Goal: Task Accomplishment & Management: Complete application form

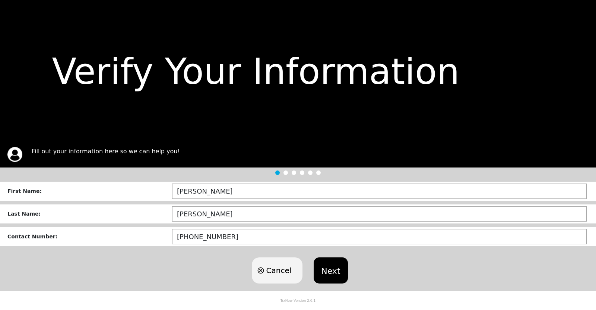
click at [366, 120] on div "Verify Your Information" at bounding box center [298, 71] width 596 height 143
click at [416, 70] on div "Verify Your Information" at bounding box center [298, 72] width 573 height 54
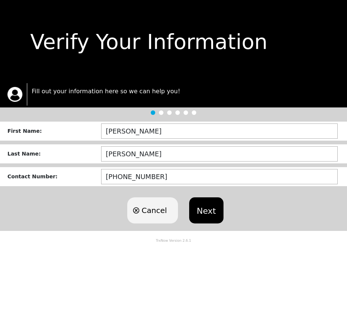
click at [205, 211] on button "Next" at bounding box center [206, 210] width 34 height 26
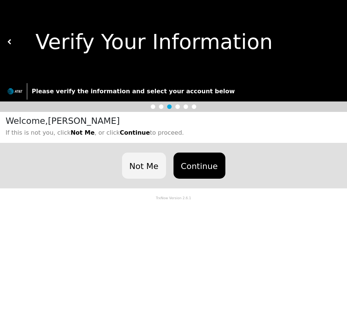
click at [193, 178] on button "Continue" at bounding box center [199, 165] width 52 height 26
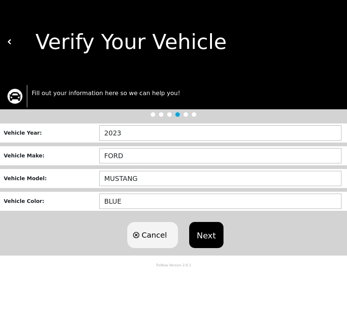
click at [196, 235] on button "Next" at bounding box center [206, 235] width 34 height 26
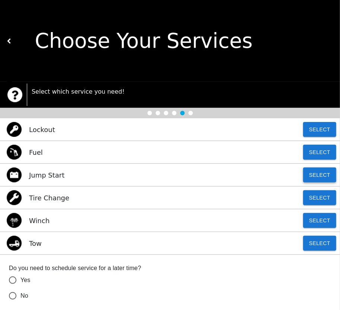
click at [318, 177] on button "Select" at bounding box center [319, 174] width 33 height 15
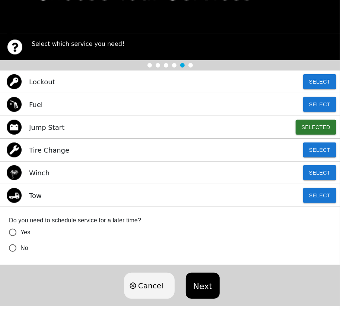
scroll to position [57, 0]
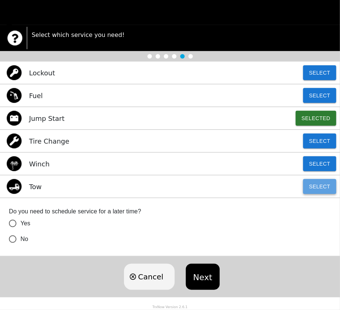
click at [311, 188] on button "Select" at bounding box center [319, 186] width 33 height 15
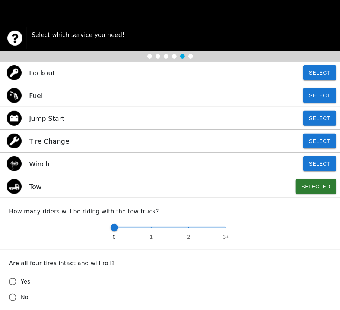
scroll to position [252, 0]
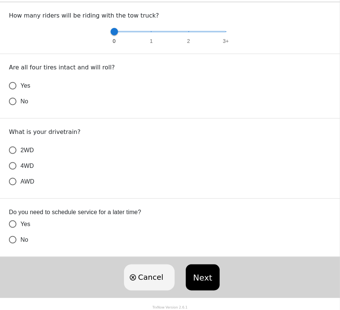
click at [16, 100] on input "No" at bounding box center [13, 102] width 16 height 16
radio input "false"
type input "2"
radio input "true"
type input "3"
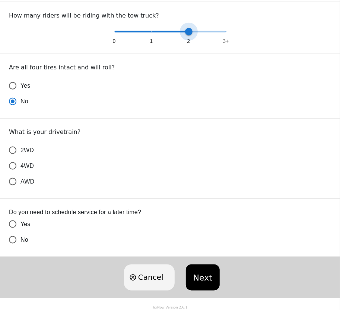
drag, startPoint x: 197, startPoint y: 33, endPoint x: 258, endPoint y: 33, distance: 60.8
click at [252, 33] on div "0 1 2 3+" at bounding box center [170, 35] width 322 height 19
click at [32, 172] on label "4WD" at bounding box center [165, 166] width 321 height 16
click at [21, 172] on input "4WD" at bounding box center [13, 166] width 16 height 16
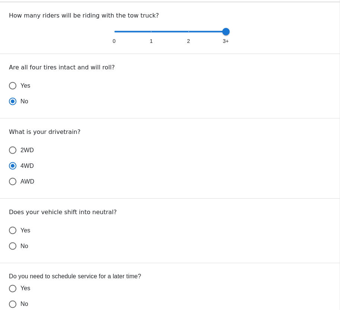
radio input "true"
click at [27, 248] on span "No" at bounding box center [25, 246] width 8 height 9
click at [21, 248] on input "No" at bounding box center [13, 246] width 16 height 16
radio input "false"
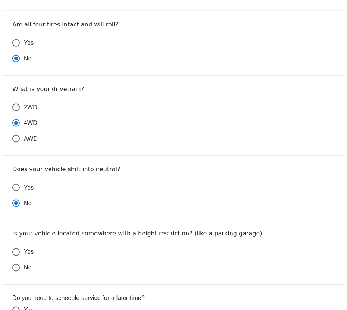
scroll to position [381, 0]
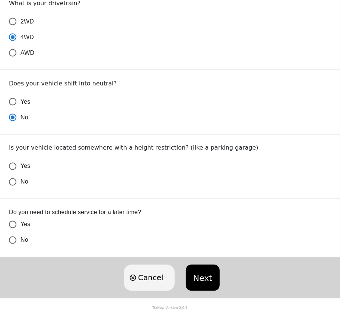
radio input "true"
click at [17, 183] on input "No" at bounding box center [13, 182] width 16 height 16
radio input "false"
radio input "true"
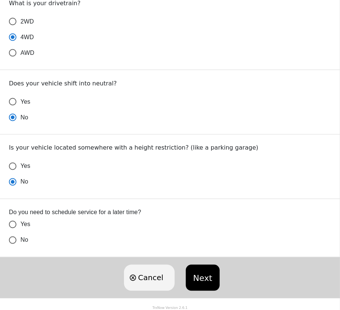
click at [23, 238] on span "No" at bounding box center [25, 240] width 8 height 9
click at [21, 238] on input "No" at bounding box center [13, 240] width 16 height 16
radio input "false"
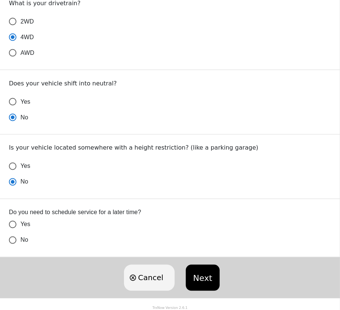
radio input "false"
radio input "true"
click at [197, 277] on button "Next" at bounding box center [203, 278] width 34 height 26
radio input "false"
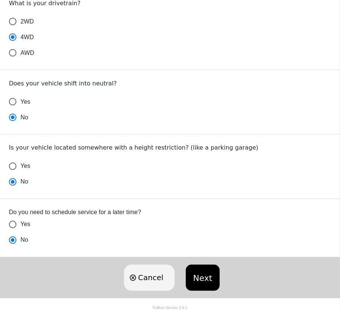
radio input "false"
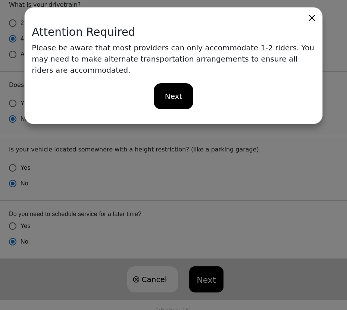
click at [180, 91] on span "Next" at bounding box center [174, 96] width 18 height 11
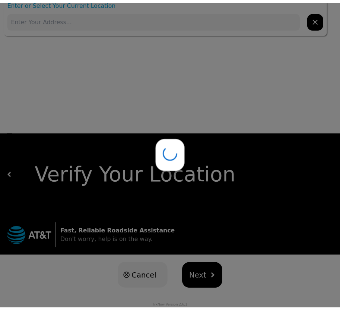
scroll to position [0, 0]
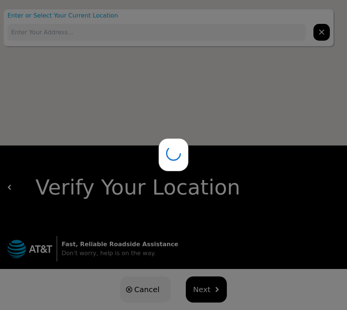
type input "[STREET_ADDRESS]"
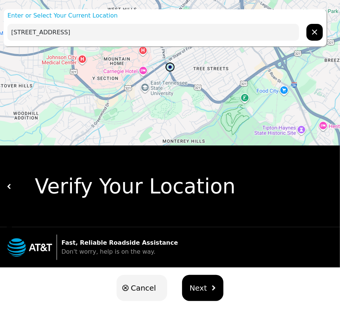
click at [210, 282] on button "Next" at bounding box center [202, 288] width 41 height 26
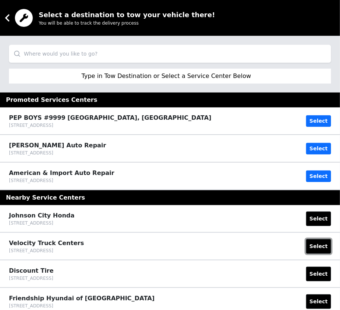
click at [318, 246] on button "Select" at bounding box center [318, 246] width 25 height 15
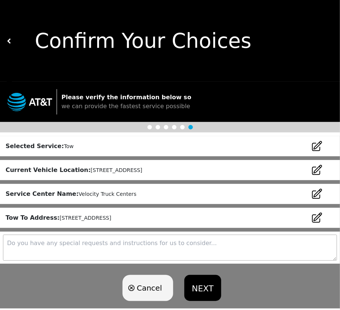
click at [202, 283] on button "NEXT" at bounding box center [203, 288] width 37 height 26
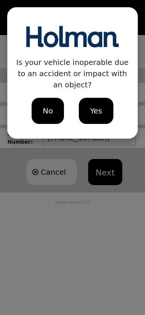
click at [52, 105] on span "No" at bounding box center [48, 110] width 10 height 11
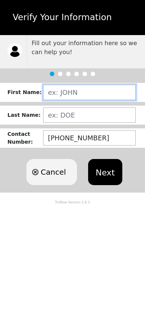
click at [71, 89] on input "text" at bounding box center [89, 92] width 93 height 15
type input "HERVER"
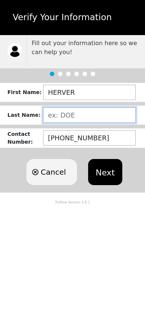
type input "YANG"
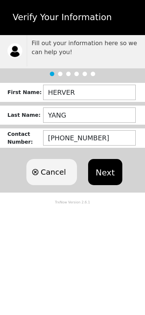
click at [101, 181] on button "Next" at bounding box center [105, 172] width 34 height 26
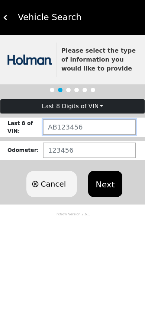
click at [78, 129] on input "text" at bounding box center [89, 126] width 93 height 15
paste input "RY283523"
type input "RY283523"
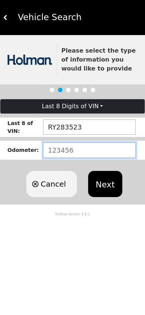
click at [61, 146] on input "number" at bounding box center [89, 149] width 93 height 15
type input "55555"
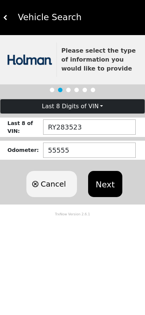
click button "Next" at bounding box center [105, 184] width 34 height 26
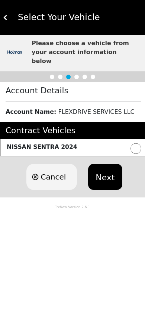
click at [134, 143] on input "radio" at bounding box center [136, 148] width 11 height 11
radio input "true"
click at [117, 164] on button "Next" at bounding box center [105, 177] width 34 height 26
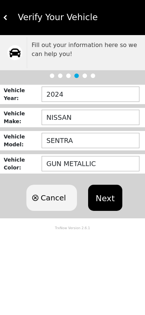
click at [111, 208] on button "Next" at bounding box center [105, 198] width 34 height 26
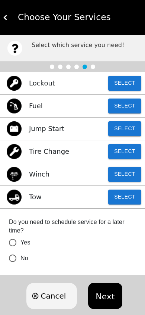
click at [125, 135] on button "Select" at bounding box center [124, 128] width 33 height 15
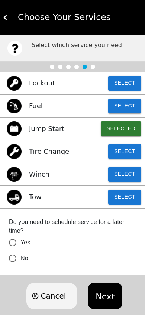
click at [19, 262] on input "No" at bounding box center [13, 258] width 16 height 16
radio input "false"
click at [93, 294] on button "Next" at bounding box center [105, 296] width 34 height 26
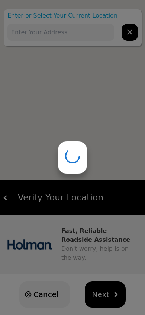
type input "[STREET_ADDRESS]"
click at [115, 294] on div at bounding box center [72, 157] width 145 height 315
click at [115, 293] on div at bounding box center [72, 157] width 145 height 315
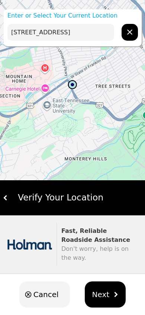
click at [115, 293] on img "hidden" at bounding box center [115, 293] width 5 height 5
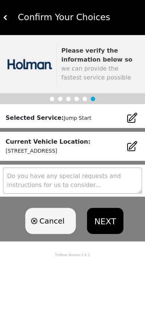
click at [99, 223] on button "NEXT" at bounding box center [105, 221] width 37 height 26
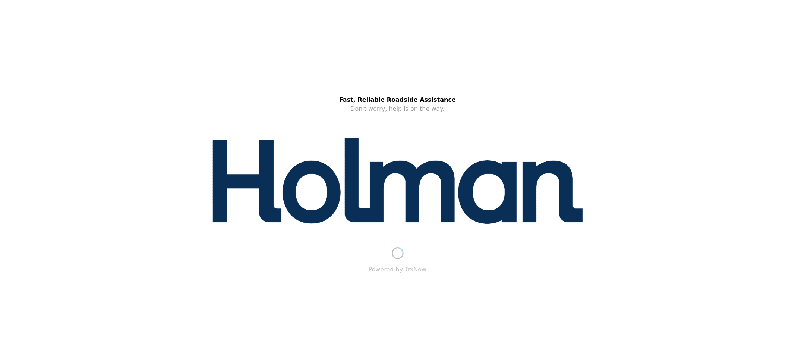
click at [307, 154] on img at bounding box center [398, 180] width 372 height 86
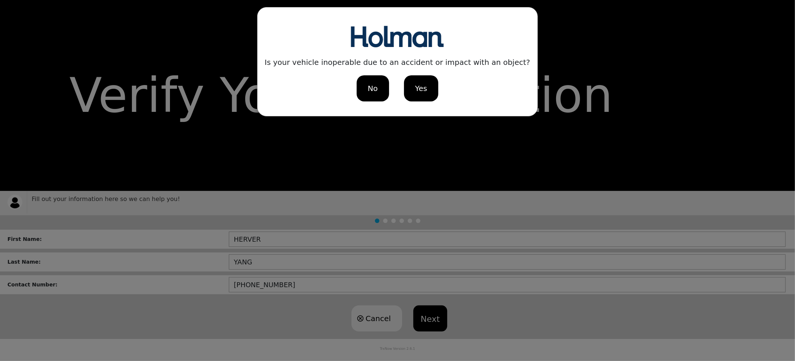
click at [366, 88] on div "No" at bounding box center [373, 88] width 32 height 26
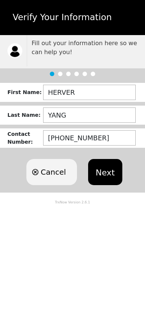
click at [96, 160] on button "Next" at bounding box center [105, 172] width 34 height 26
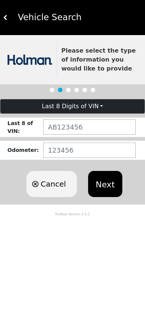
click at [97, 110] on button "Last 8 Digits of VIN" at bounding box center [72, 106] width 145 height 14
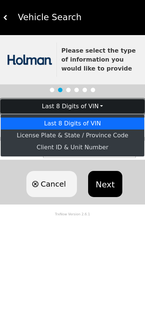
click at [100, 130] on link "License Plate & State / Province Code" at bounding box center [73, 135] width 144 height 12
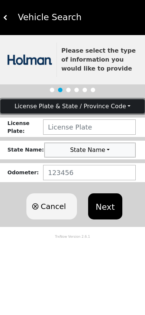
click at [104, 111] on button "License Plate & State / Province Code" at bounding box center [72, 106] width 145 height 14
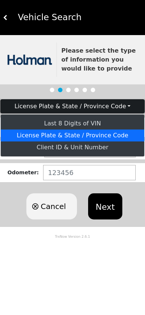
click at [97, 124] on link "Last 8 Digits of VIN" at bounding box center [73, 123] width 144 height 12
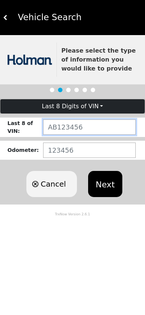
click at [96, 130] on input "text" at bounding box center [89, 126] width 93 height 15
click at [110, 131] on input "text" at bounding box center [89, 126] width 93 height 15
paste input "RY283523"
type input "RY283523"
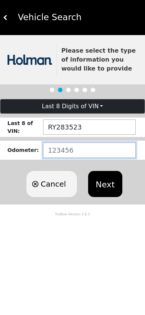
click at [104, 152] on input "number" at bounding box center [89, 149] width 93 height 15
type input "11111"
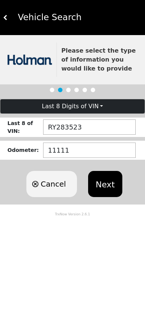
click at [104, 177] on button "Next" at bounding box center [105, 184] width 34 height 26
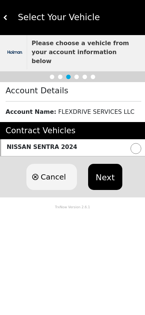
click at [119, 141] on div "NISSAN SENTRA 2024" at bounding box center [72, 147] width 145 height 17
click at [104, 172] on button "Next" at bounding box center [105, 177] width 34 height 26
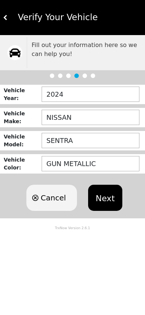
click at [115, 207] on button "Next" at bounding box center [105, 198] width 34 height 26
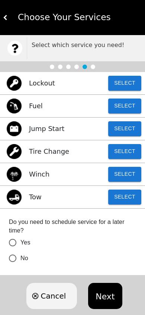
click at [128, 105] on button "Select" at bounding box center [124, 105] width 33 height 15
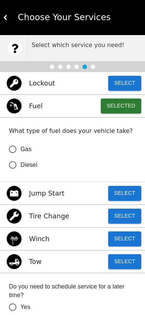
click at [39, 152] on label "Gas" at bounding box center [68, 149] width 126 height 16
click at [21, 152] on input "Gas" at bounding box center [13, 149] width 16 height 16
radio input "false"
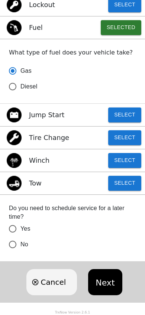
click at [28, 240] on span "No" at bounding box center [25, 244] width 8 height 9
click at [21, 240] on input "No" at bounding box center [13, 244] width 16 height 16
radio input "false"
radio input "true"
click at [117, 293] on button "Next" at bounding box center [105, 282] width 34 height 26
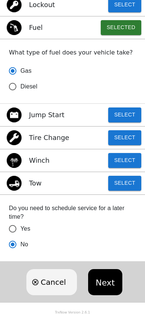
scroll to position [0, 0]
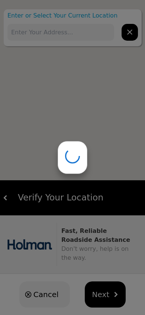
type input "833 W Maple St, Johnson City, TN 37604, USA"
